Goal: Task Accomplishment & Management: Manage account settings

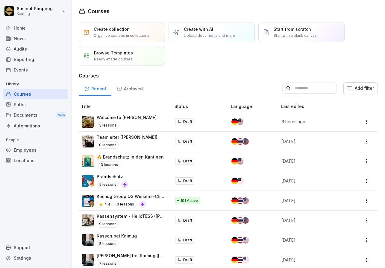
click at [25, 116] on div "Documents New" at bounding box center [35, 115] width 65 height 11
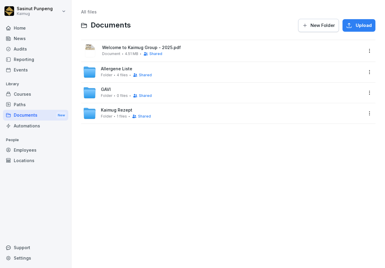
click at [107, 68] on span "Allergene Liste" at bounding box center [116, 68] width 31 height 5
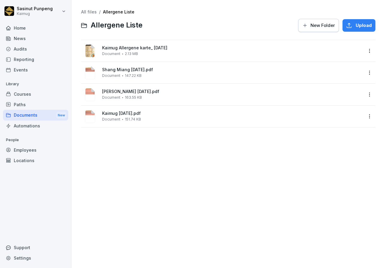
click at [183, 14] on div "All files / Allergene Liste" at bounding box center [228, 12] width 294 height 5
click at [356, 24] on span "Upload" at bounding box center [364, 25] width 16 height 7
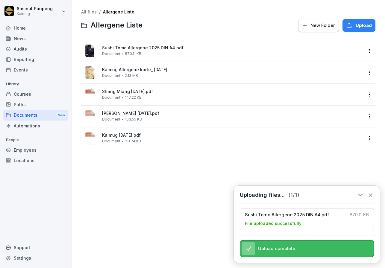
click at [366, 51] on html "Sasinut Punpeng Kaimug Home News Audits Reporting Events Library Courses Paths …" at bounding box center [192, 134] width 385 height 268
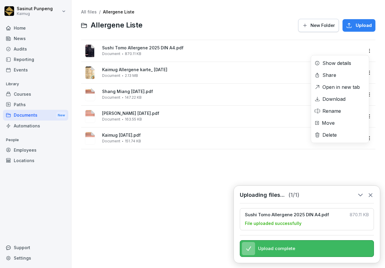
click at [335, 111] on div "Rename" at bounding box center [331, 110] width 19 height 7
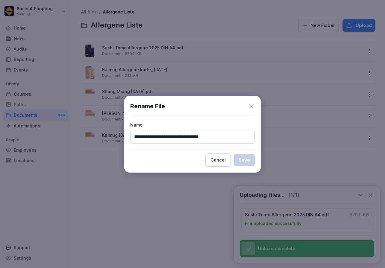
click at [181, 136] on input "**********" at bounding box center [192, 137] width 125 height 14
drag, startPoint x: 203, startPoint y: 136, endPoint x: 240, endPoint y: 137, distance: 37.7
click at [240, 137] on input "**********" at bounding box center [192, 137] width 125 height 14
type input "**********"
click at [248, 162] on div "Save" at bounding box center [244, 160] width 11 height 7
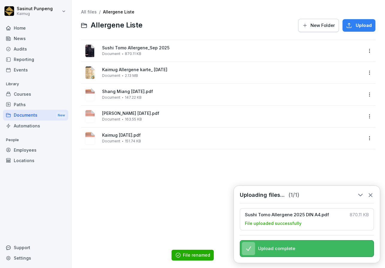
click at [373, 192] on icon at bounding box center [370, 195] width 7 height 7
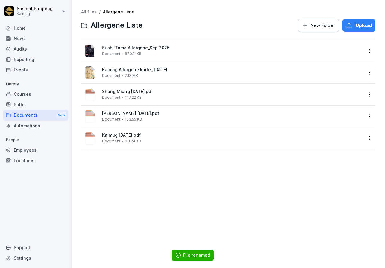
click at [91, 11] on link "All files" at bounding box center [89, 11] width 16 height 5
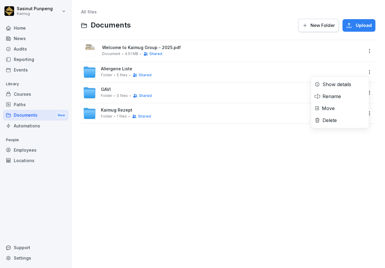
click at [364, 73] on html "Sasinut Punpeng Kaimug Home News Audits Reporting Events Library Courses Paths …" at bounding box center [192, 134] width 385 height 268
click at [338, 87] on div "Show details" at bounding box center [336, 84] width 29 height 7
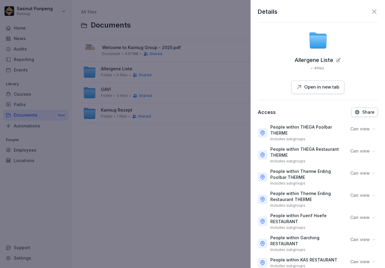
click at [213, 216] on div at bounding box center [192, 134] width 385 height 268
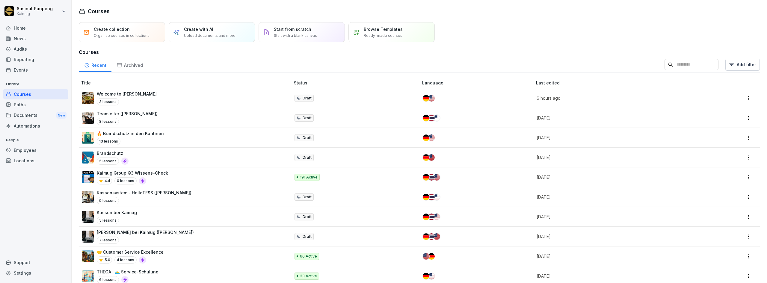
click at [661, 29] on div "Create collection Organise courses in collections Create with AI Upload documen…" at bounding box center [419, 32] width 681 height 20
